Goal: Obtain resource: Obtain resource

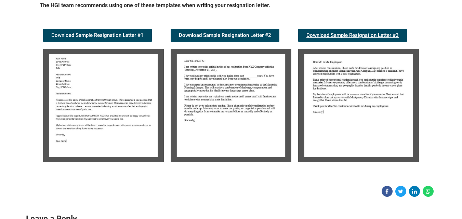
scroll to position [124, 0]
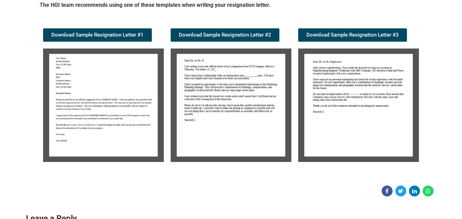
click at [126, 117] on img at bounding box center [103, 106] width 121 height 114
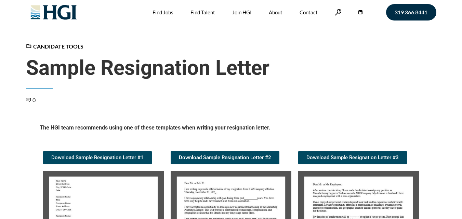
scroll to position [0, 0]
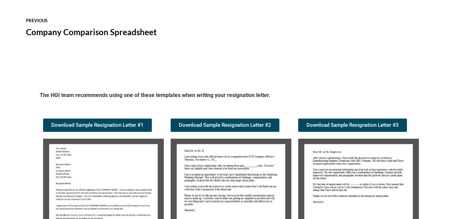
scroll to position [693, 0]
